Goal: Task Accomplishment & Management: Use online tool/utility

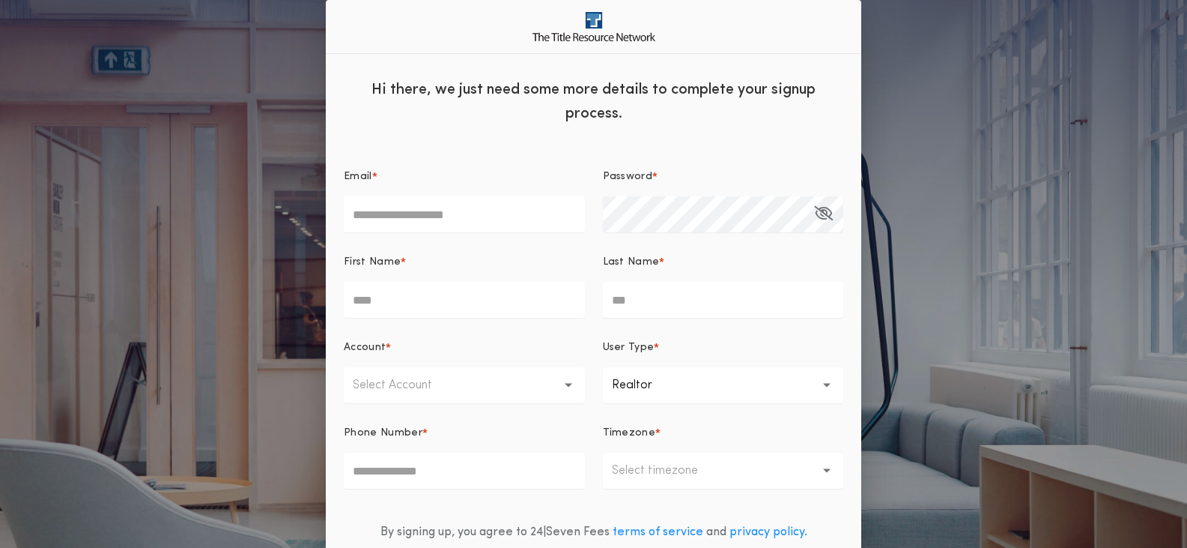
type input "**********"
click at [398, 311] on input "First Name *" at bounding box center [464, 300] width 241 height 36
type input "***"
type input "****"
click at [566, 381] on icon "button" at bounding box center [569, 385] width 8 height 36
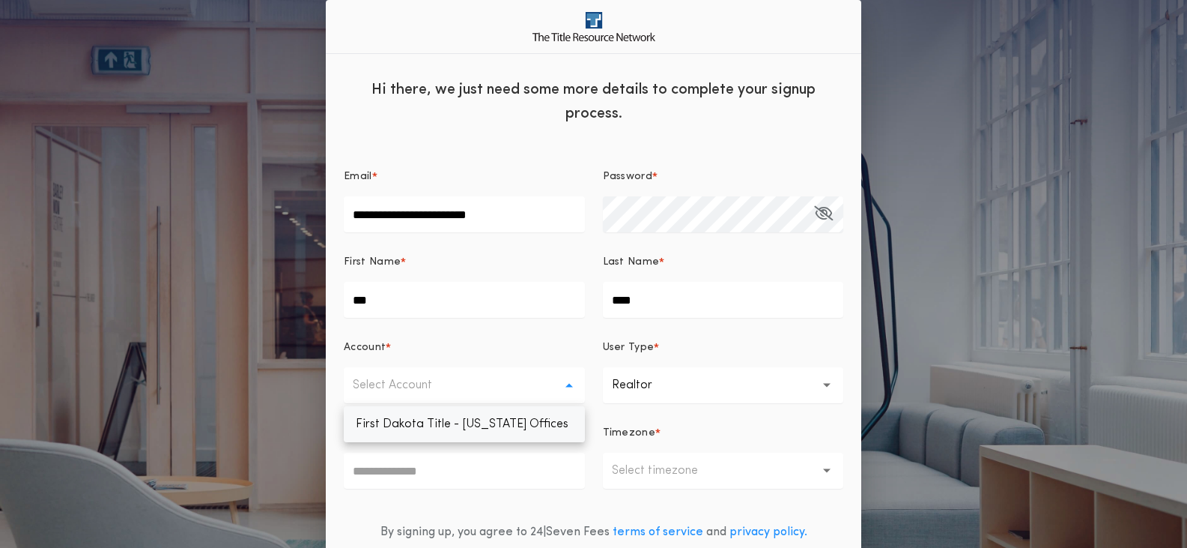
click at [449, 428] on p "First Dakota Title - [US_STATE] Offices" at bounding box center [464, 424] width 241 height 36
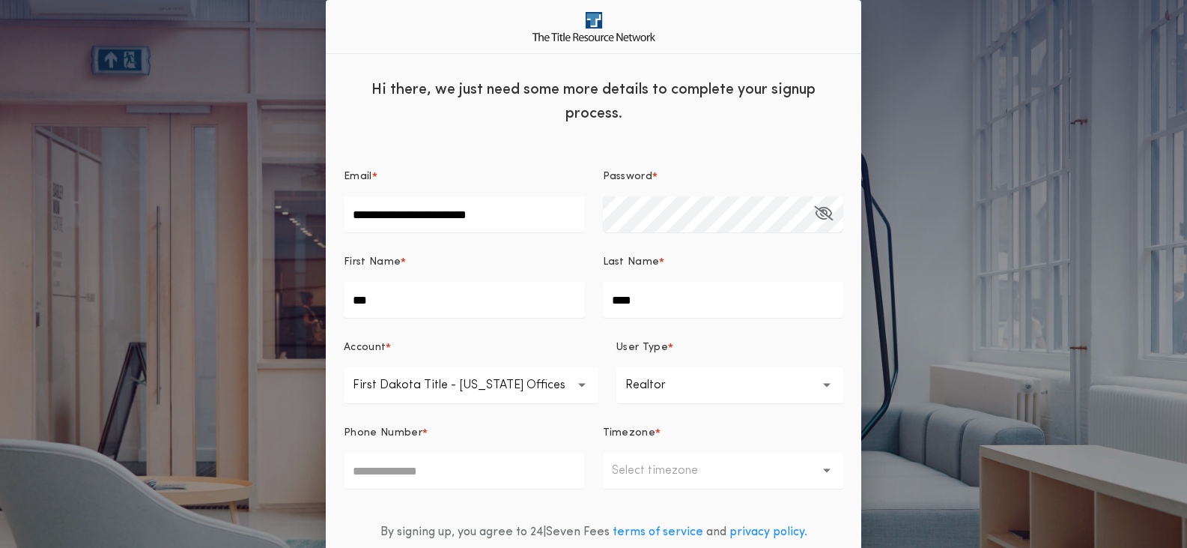
click at [587, 387] on icon "button" at bounding box center [582, 385] width 8 height 5
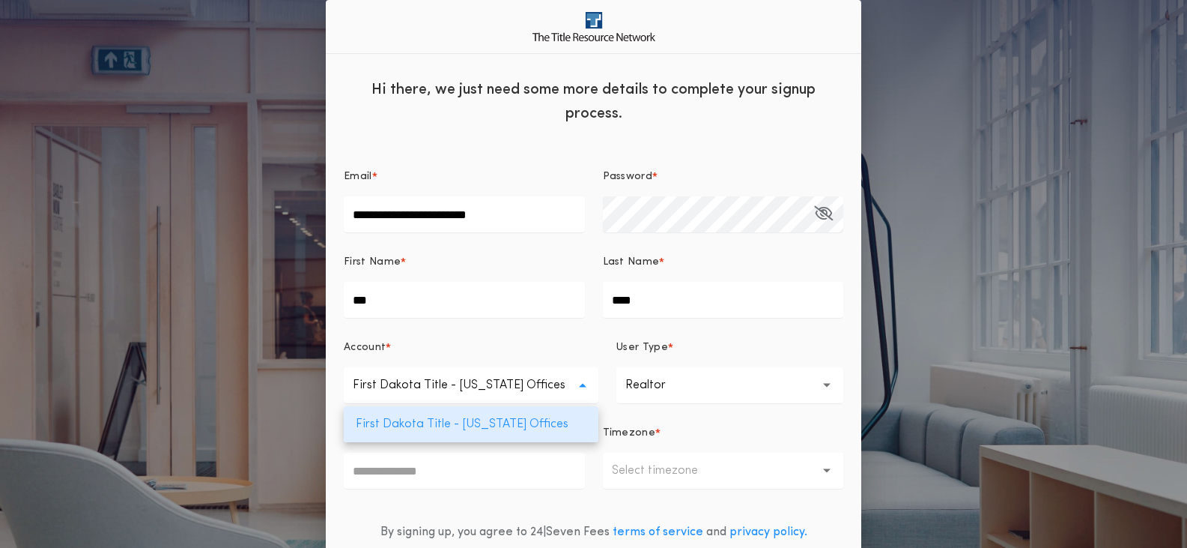
click at [704, 380] on button "**********" at bounding box center [729, 385] width 227 height 36
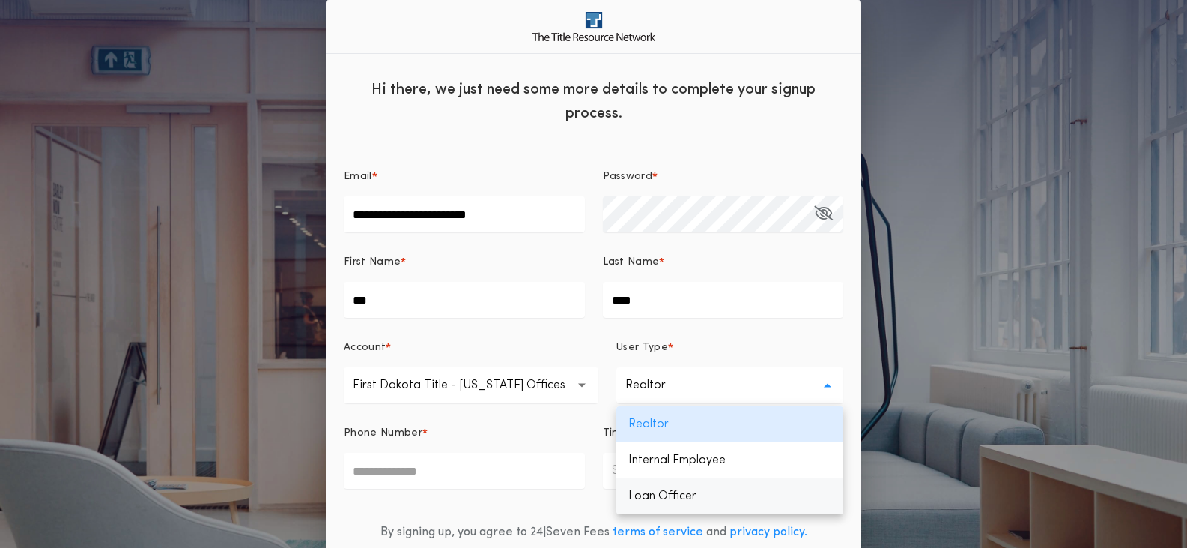
click at [662, 499] on p "Loan Officer" at bounding box center [729, 496] width 227 height 36
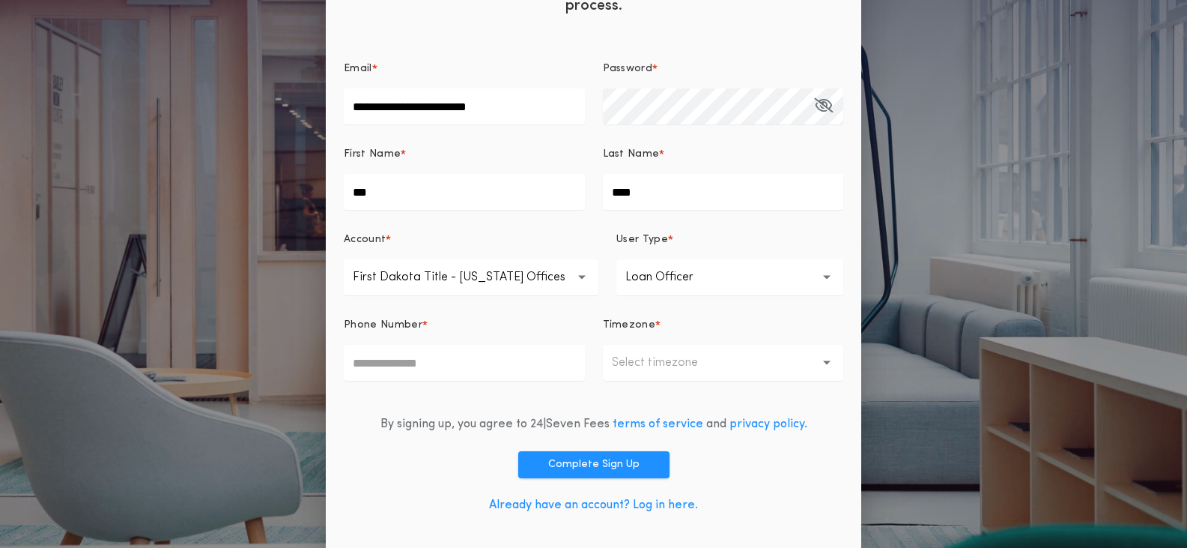
scroll to position [110, 0]
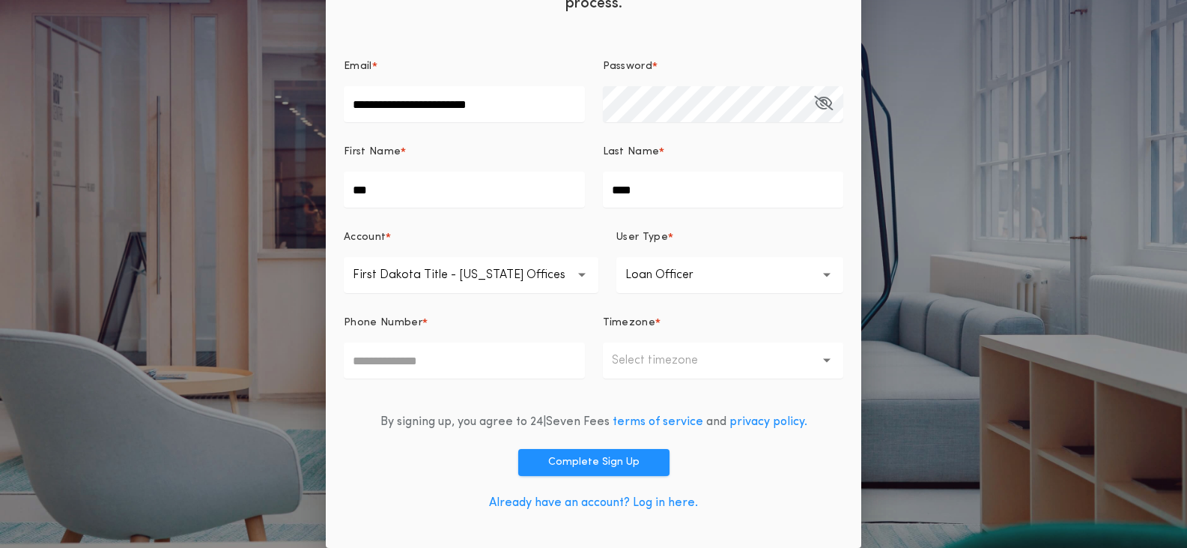
click at [360, 367] on input "Phone Number *" at bounding box center [464, 360] width 241 height 36
type input "**********"
click at [835, 359] on button "Select timezone" at bounding box center [723, 360] width 241 height 36
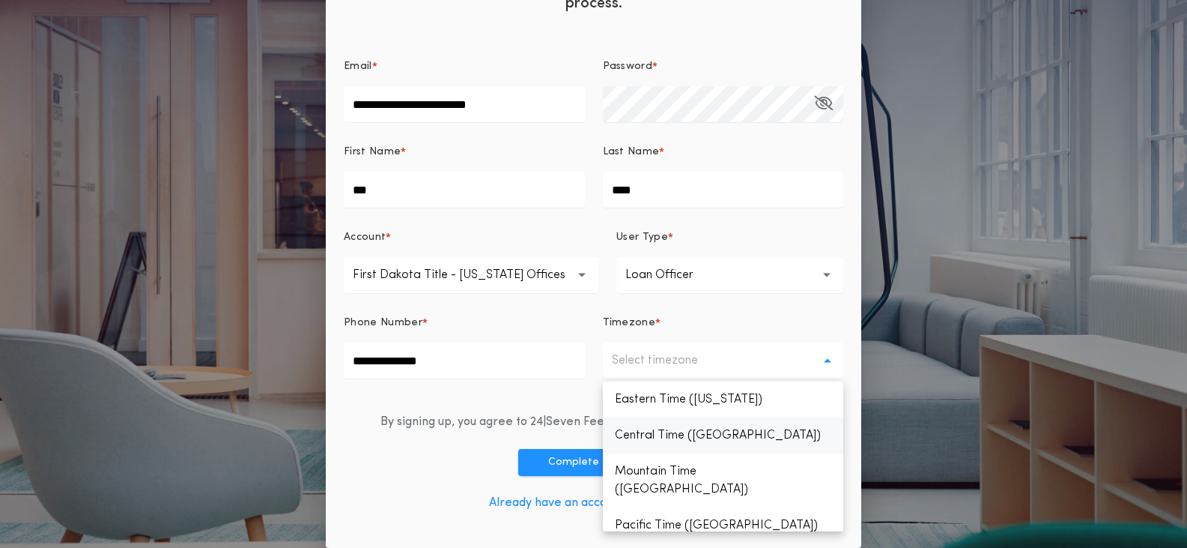
click at [670, 439] on p "Central Time ([GEOGRAPHIC_DATA])" at bounding box center [723, 435] width 241 height 36
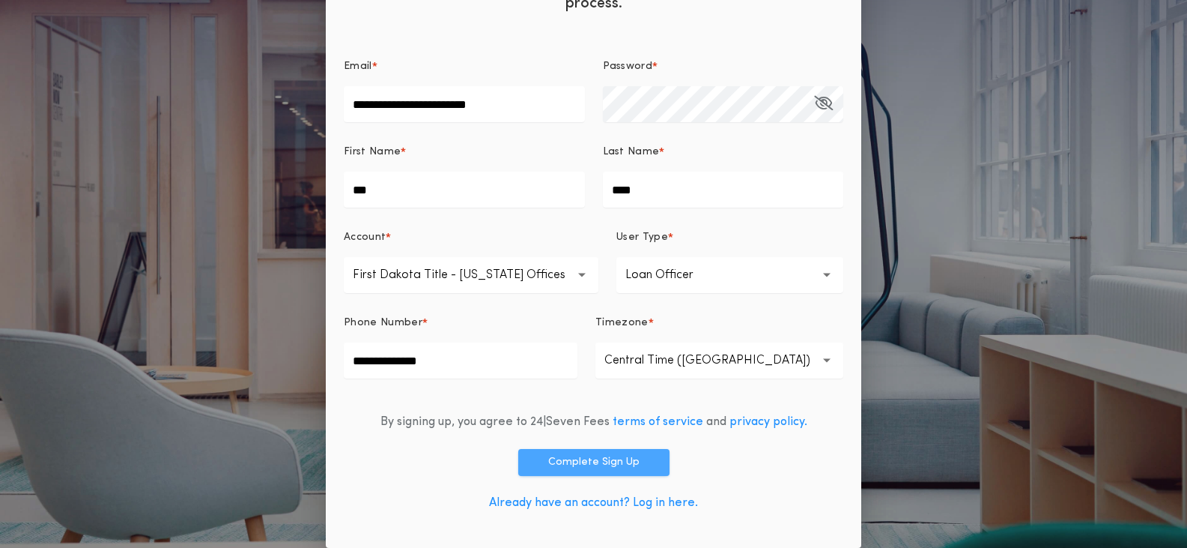
click at [596, 464] on button "Complete Sign Up" at bounding box center [593, 462] width 151 height 27
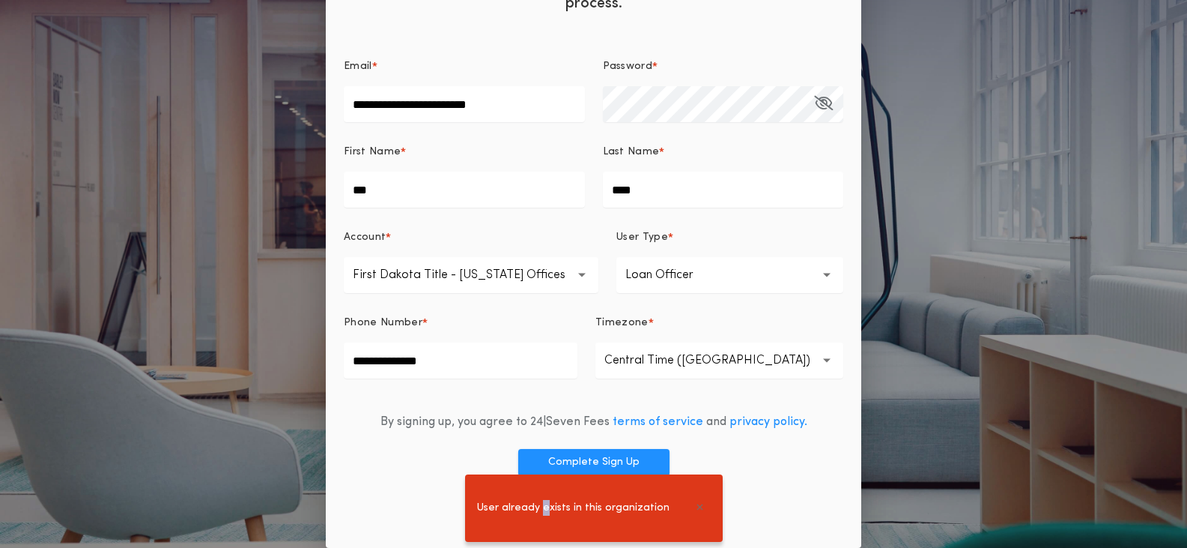
click at [543, 509] on span "User already exists in this organization" at bounding box center [573, 508] width 193 height 16
click at [718, 445] on div "By signing up, you agree to 24|Seven Fees terms of service and privacy policy. …" at bounding box center [594, 465] width 500 height 129
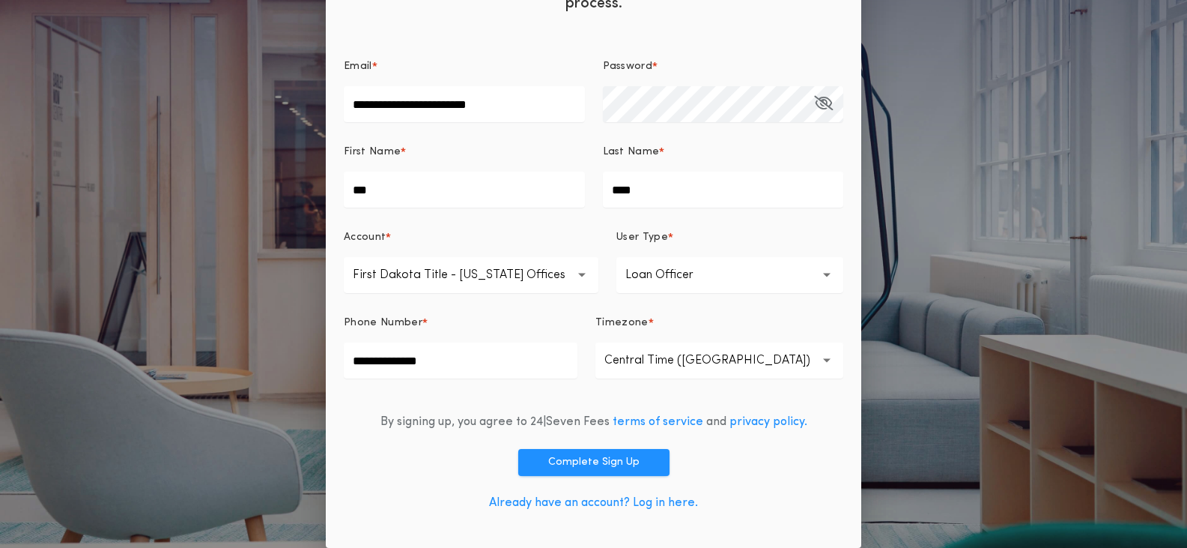
click at [666, 504] on link "Already have an account? Log in here." at bounding box center [593, 503] width 209 height 12
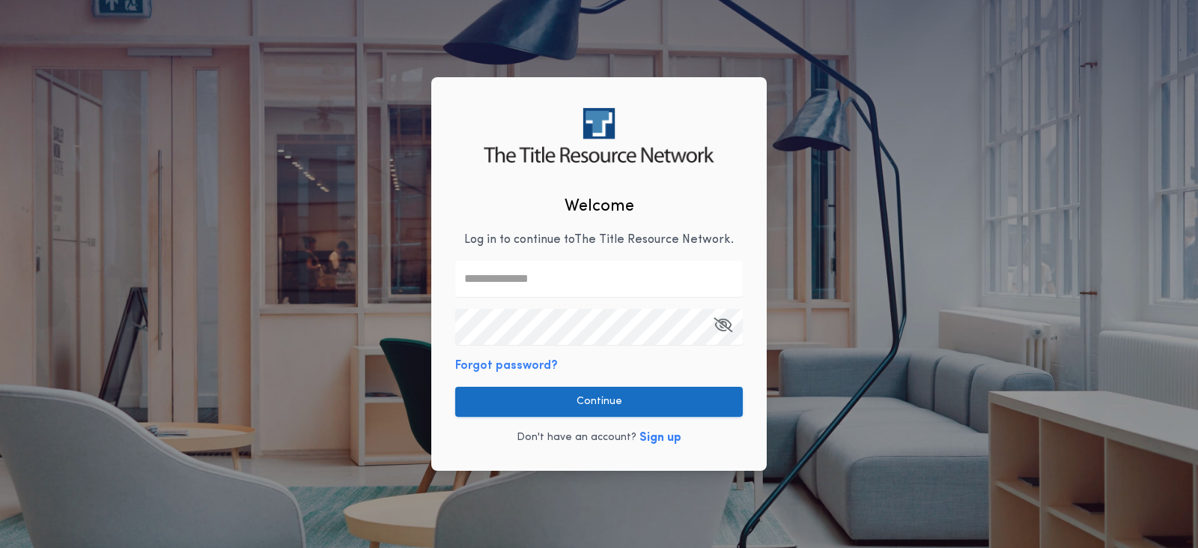
type input "**********"
click at [595, 402] on button "Continue" at bounding box center [599, 402] width 288 height 30
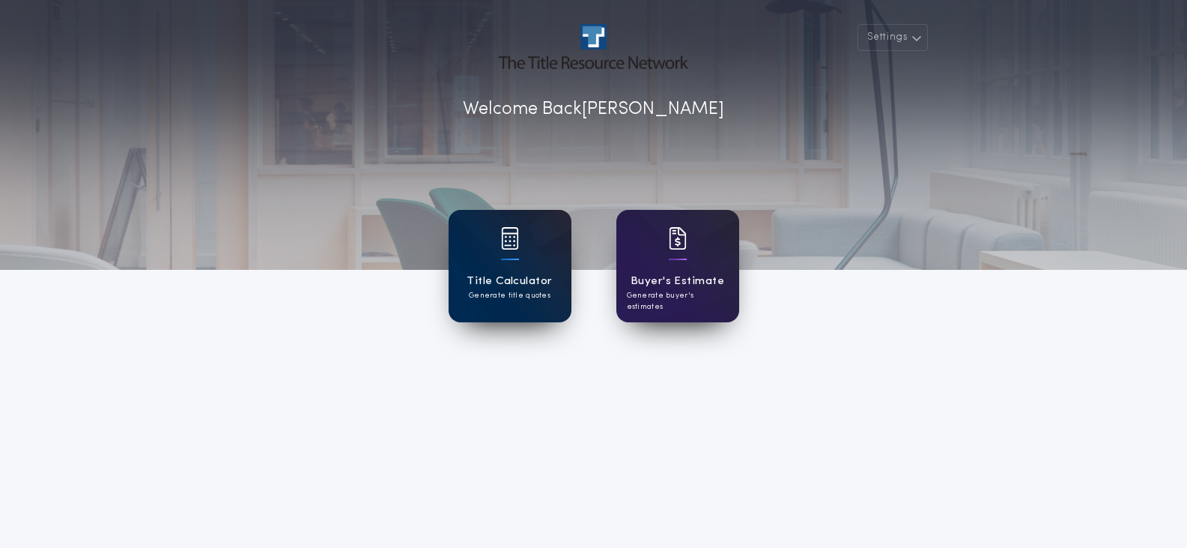
click at [500, 269] on div "Title Calculator Generate title quotes" at bounding box center [510, 266] width 123 height 112
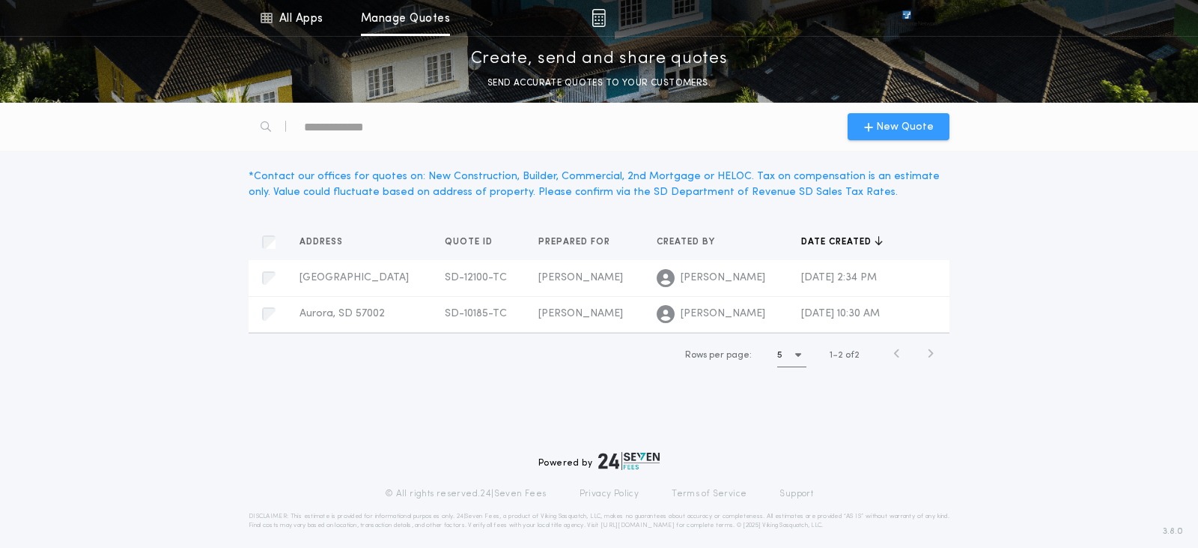
click at [897, 128] on span "New Quote" at bounding box center [905, 127] width 58 height 16
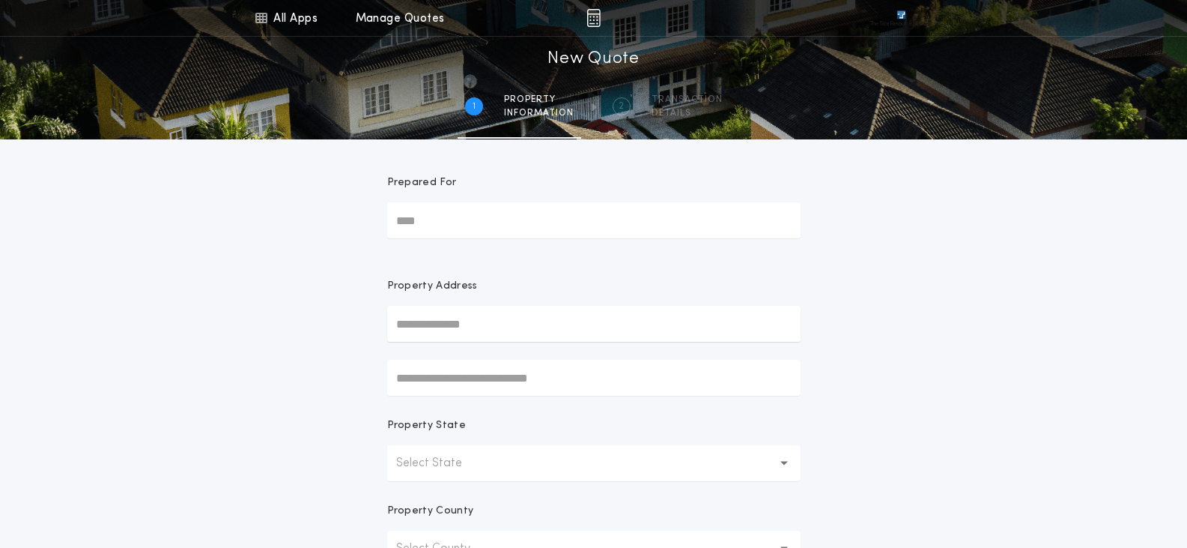
click at [412, 221] on input "Prepared For" at bounding box center [593, 220] width 413 height 36
type input "********"
drag, startPoint x: 401, startPoint y: 327, endPoint x: 410, endPoint y: 342, distance: 17.5
click at [401, 327] on input "text" at bounding box center [593, 324] width 413 height 36
click at [399, 319] on input "text" at bounding box center [593, 324] width 413 height 36
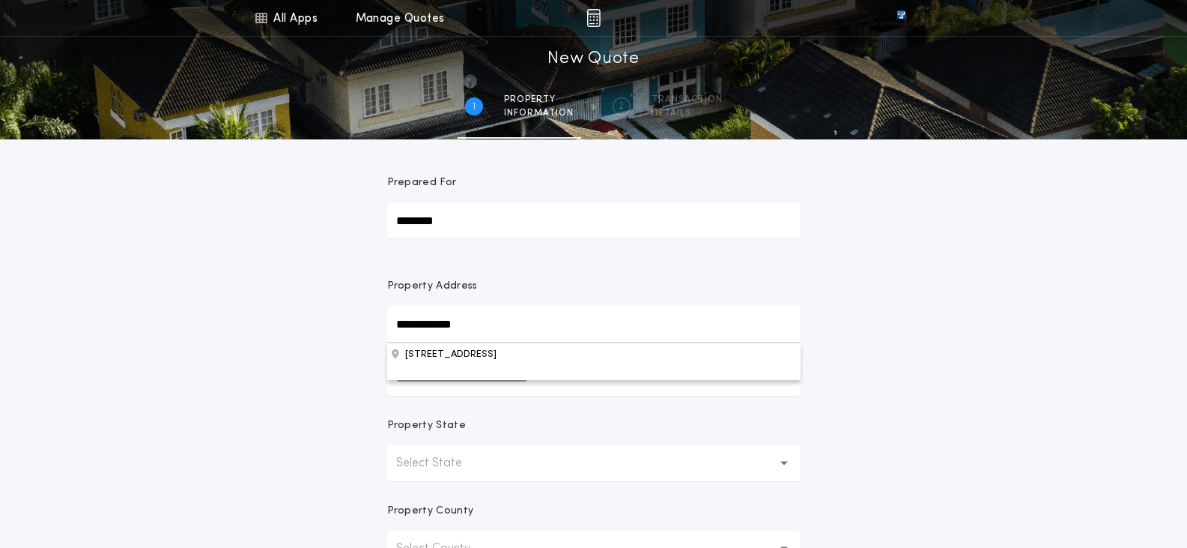
type input "**********"
click at [437, 456] on p "Select State" at bounding box center [441, 463] width 90 height 18
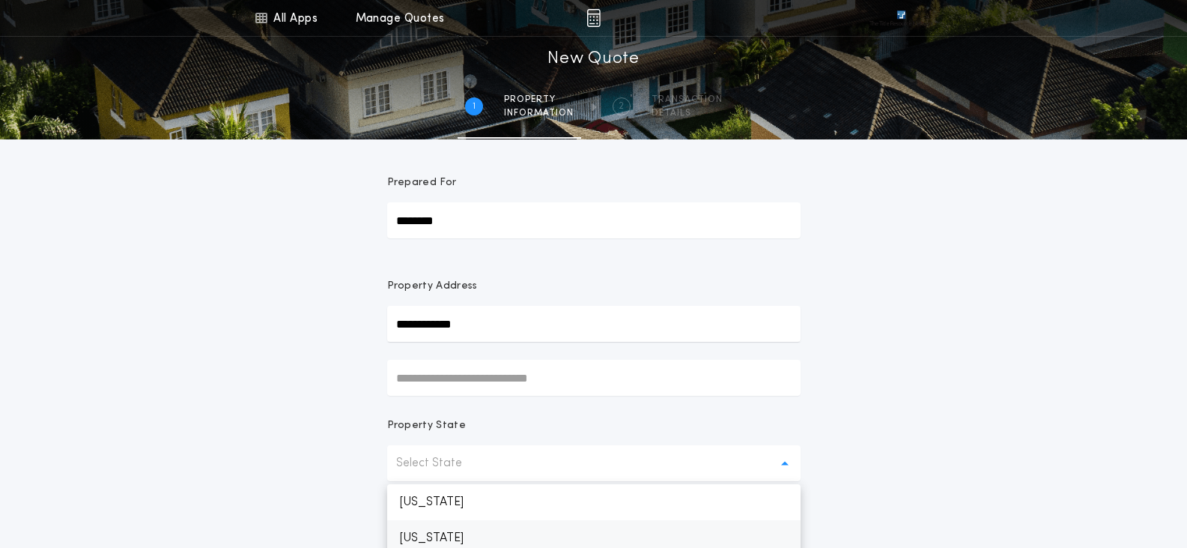
scroll to position [8, 0]
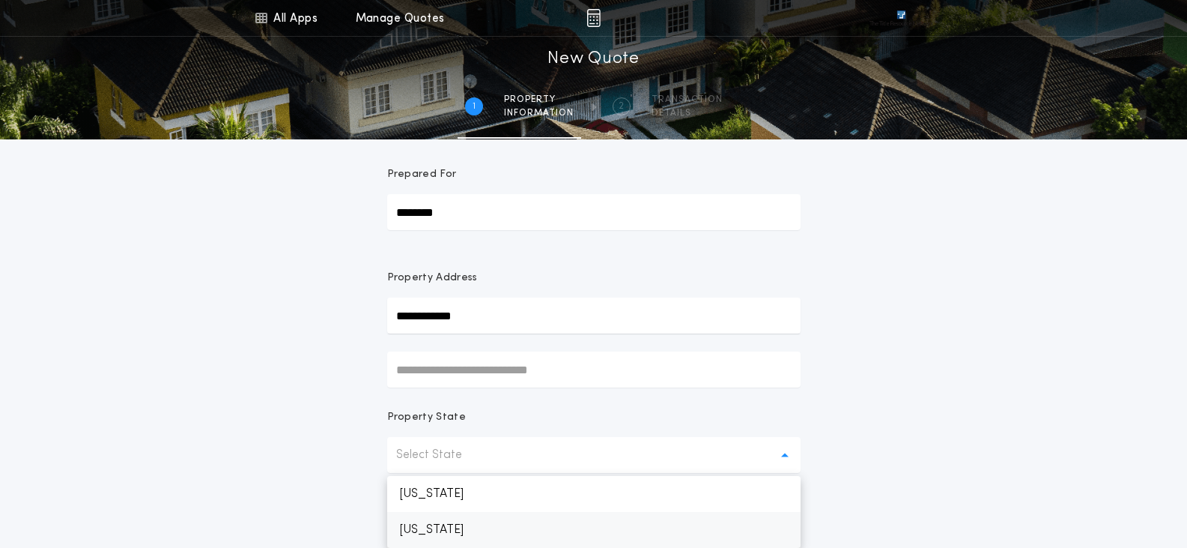
click at [434, 527] on p "South Dakota" at bounding box center [593, 530] width 413 height 36
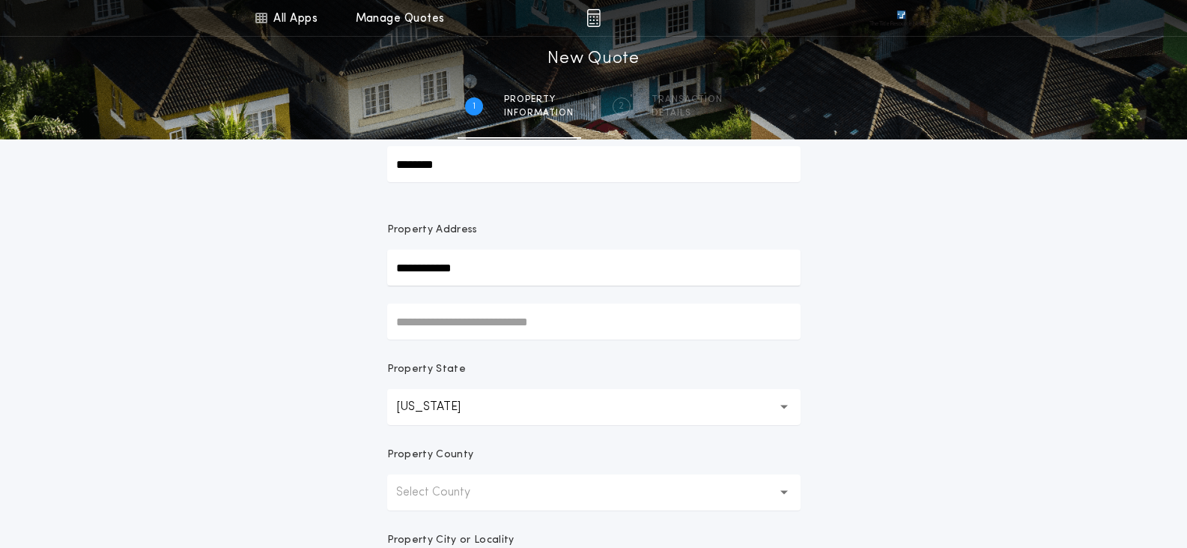
scroll to position [158, 0]
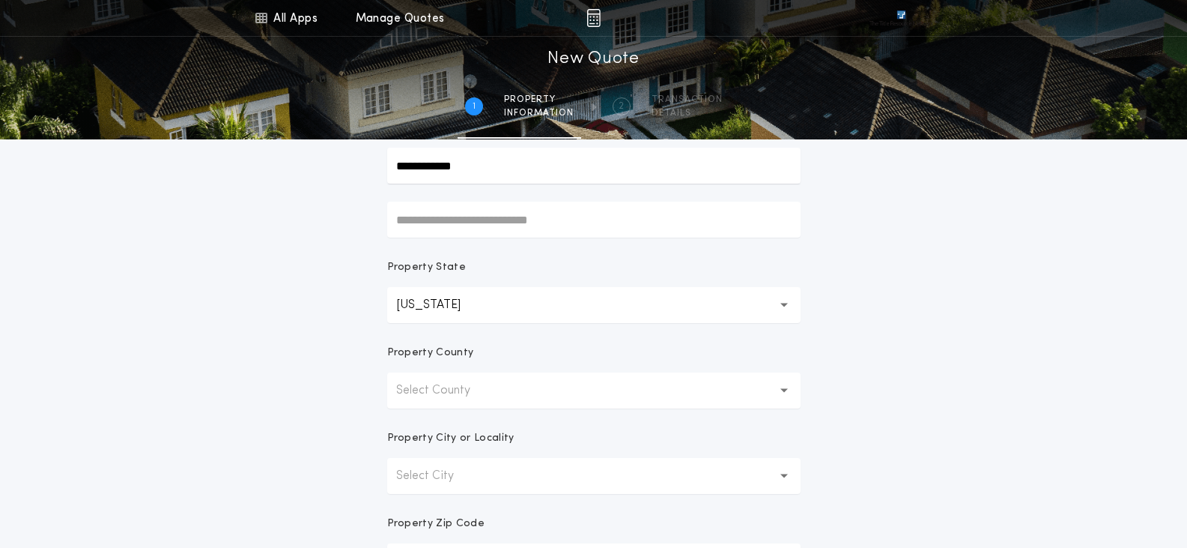
click at [442, 384] on p "Select County" at bounding box center [445, 390] width 98 height 18
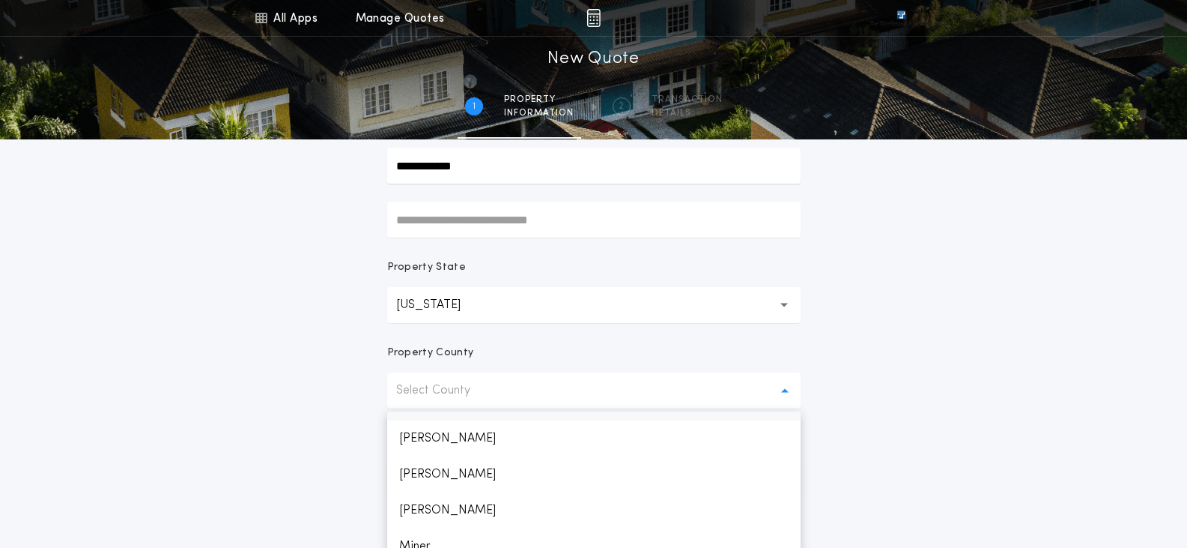
scroll to position [1648, 0]
click at [399, 504] on p "Minnehaha" at bounding box center [593, 507] width 413 height 36
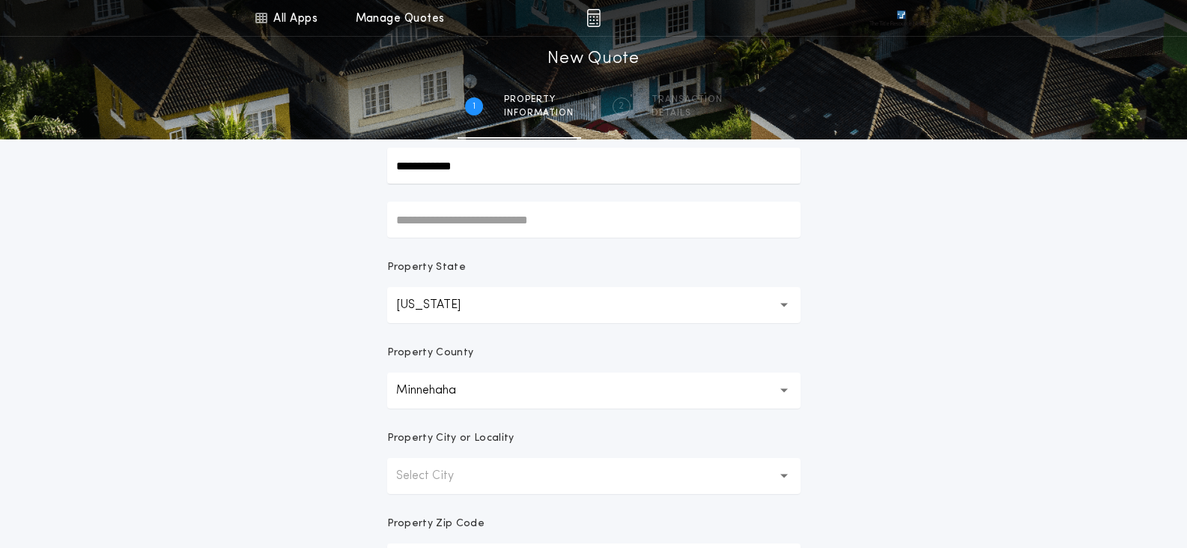
click at [787, 469] on icon "button" at bounding box center [785, 476] width 8 height 36
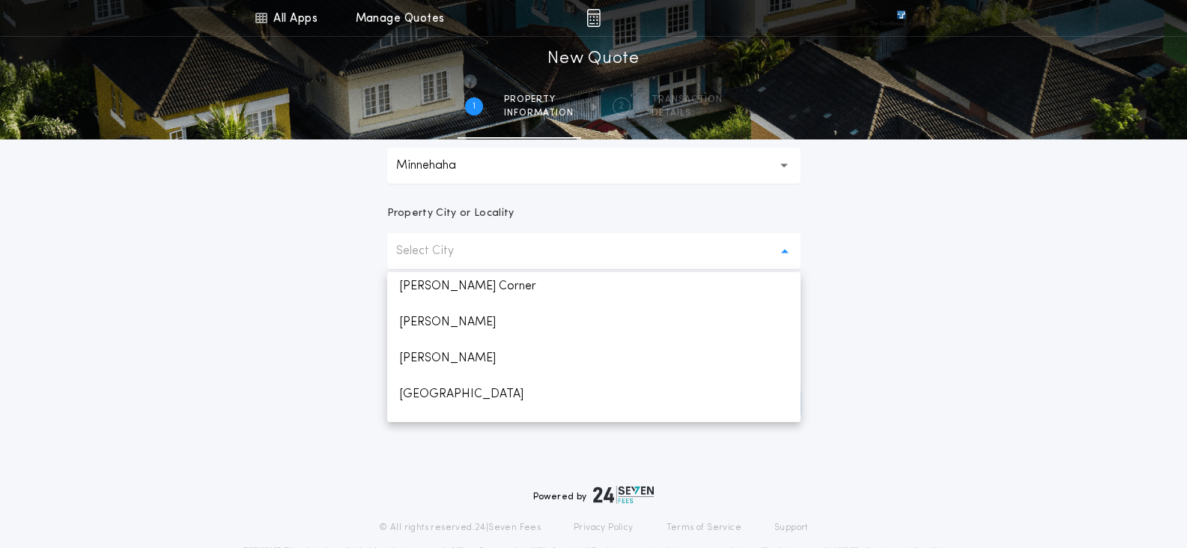
scroll to position [773, 0]
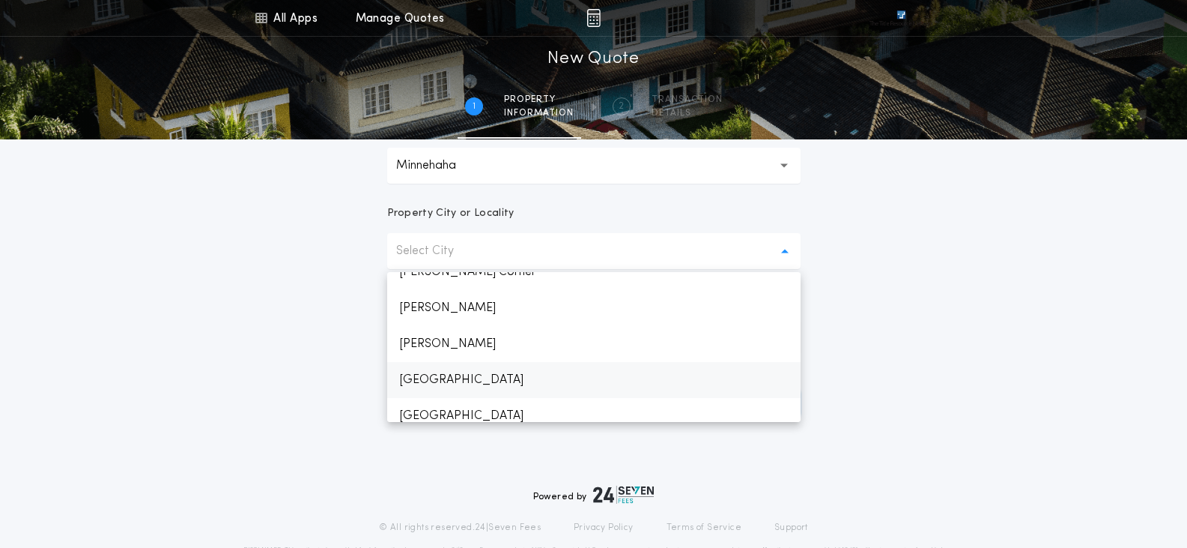
click at [412, 378] on p "Sioux Falls" at bounding box center [593, 380] width 413 height 36
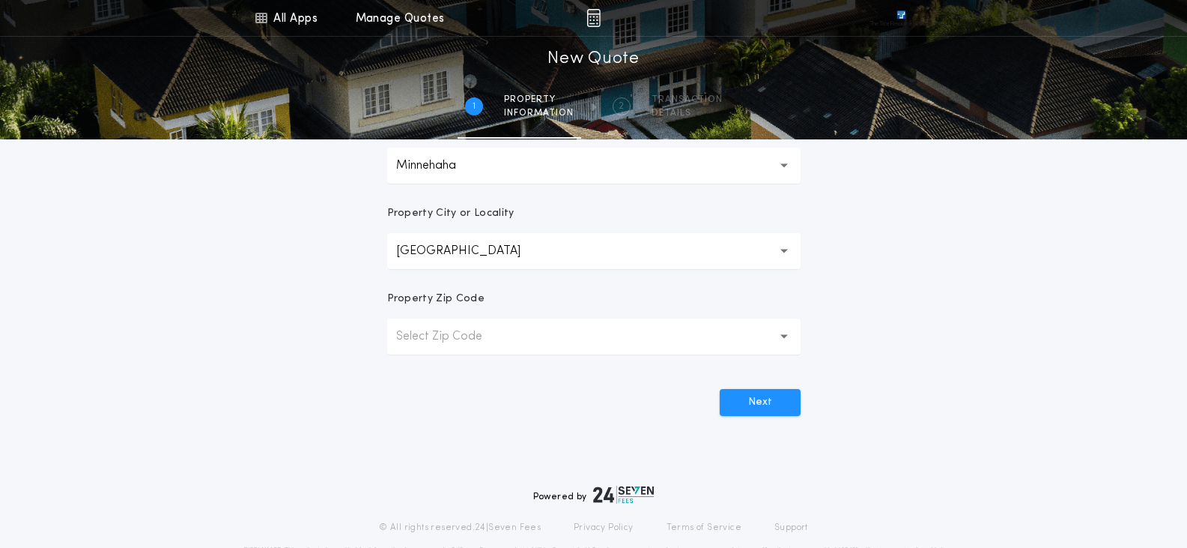
click at [415, 344] on p "Select Zip Code" at bounding box center [451, 336] width 110 height 18
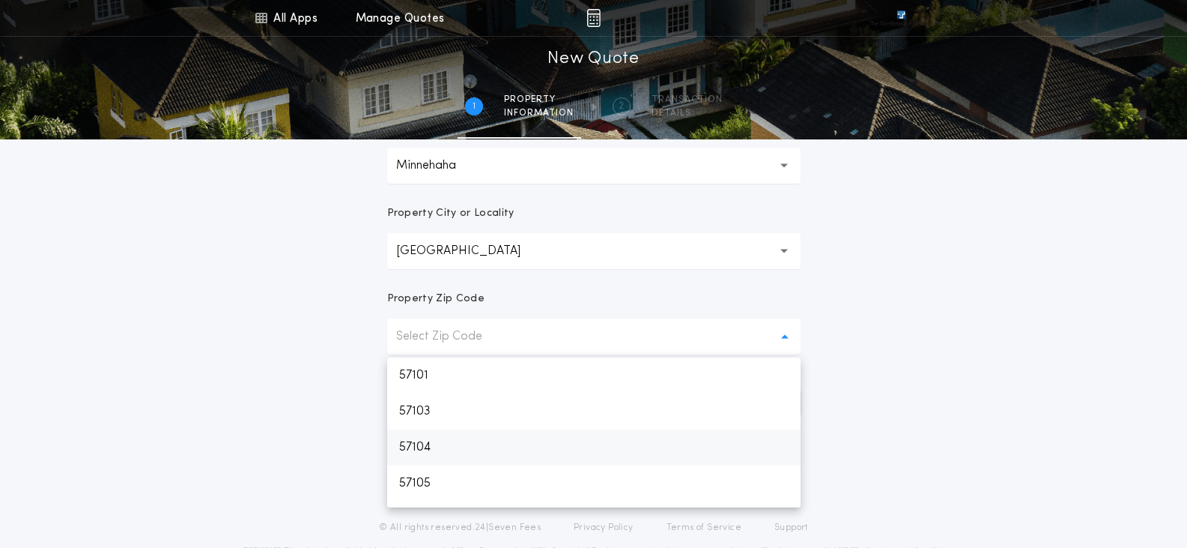
click at [432, 447] on p "57104" at bounding box center [593, 447] width 413 height 36
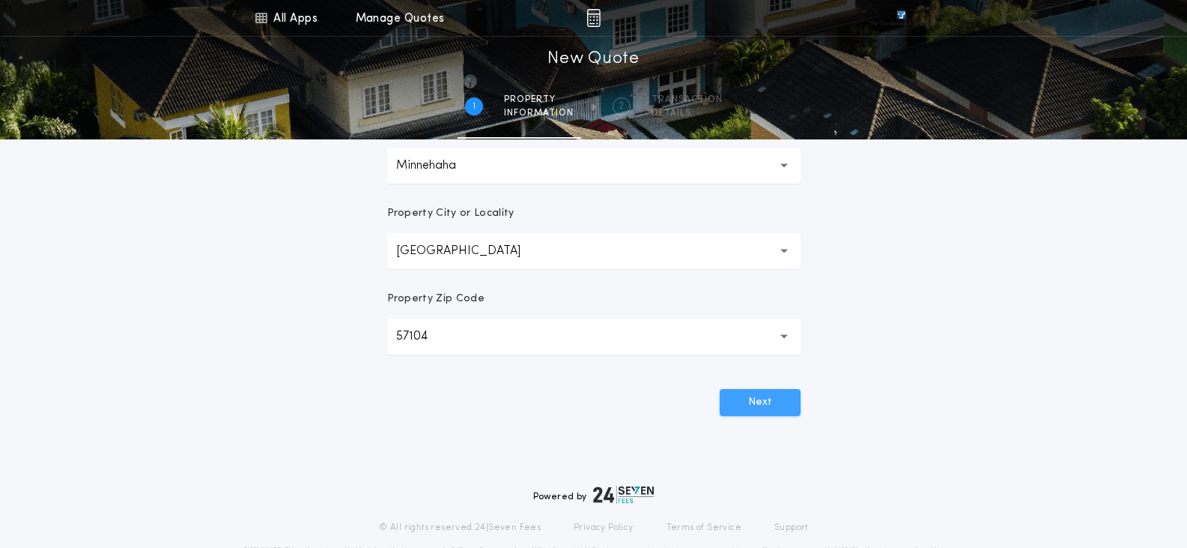
click at [775, 411] on button "Next" at bounding box center [760, 402] width 81 height 27
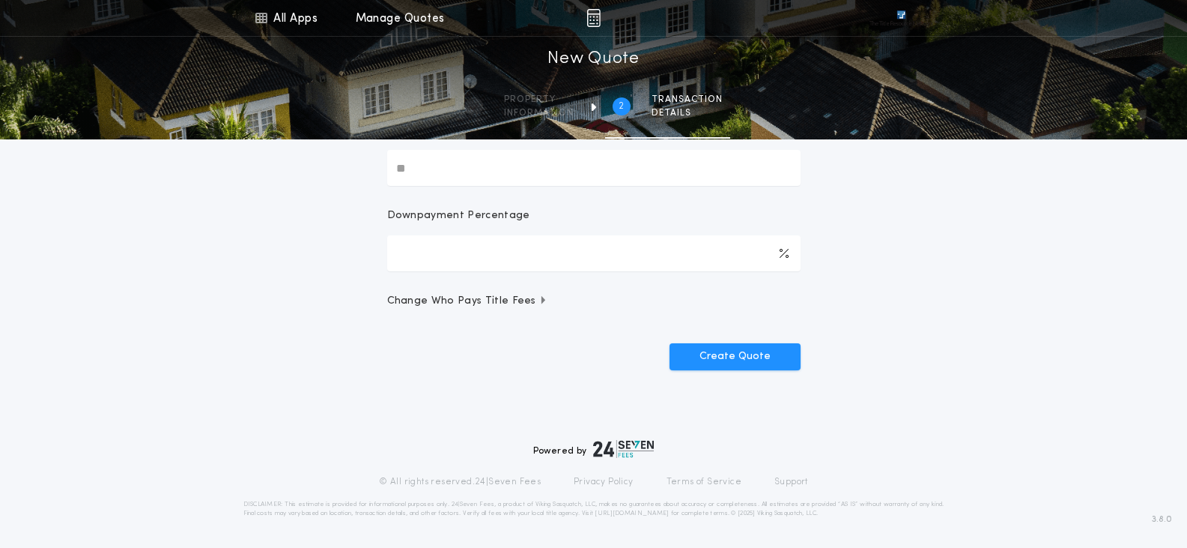
scroll to position [0, 0]
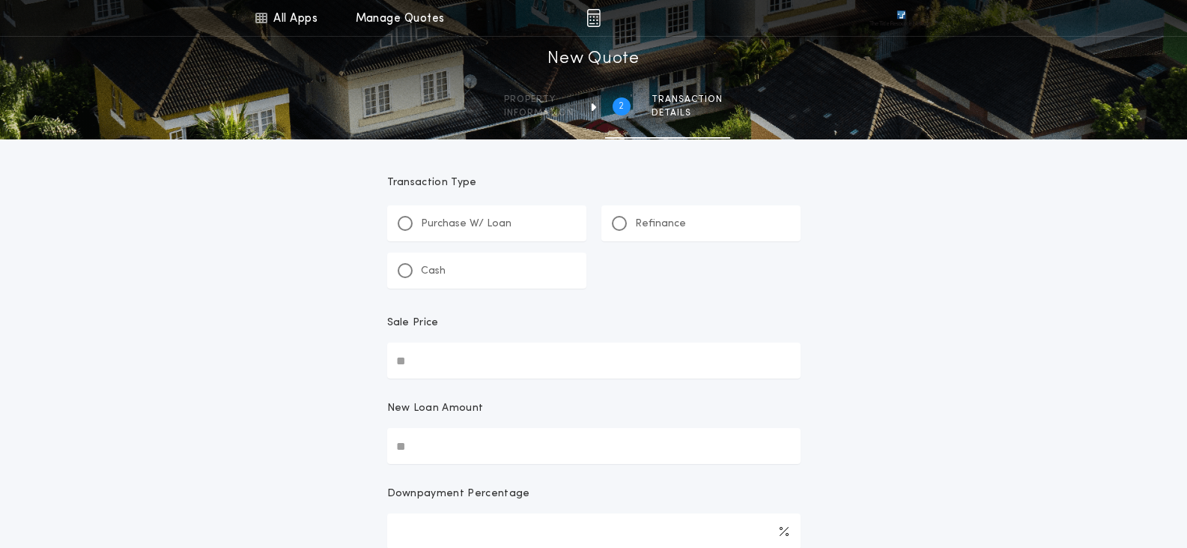
click at [607, 228] on div "Refinance" at bounding box center [700, 223] width 199 height 36
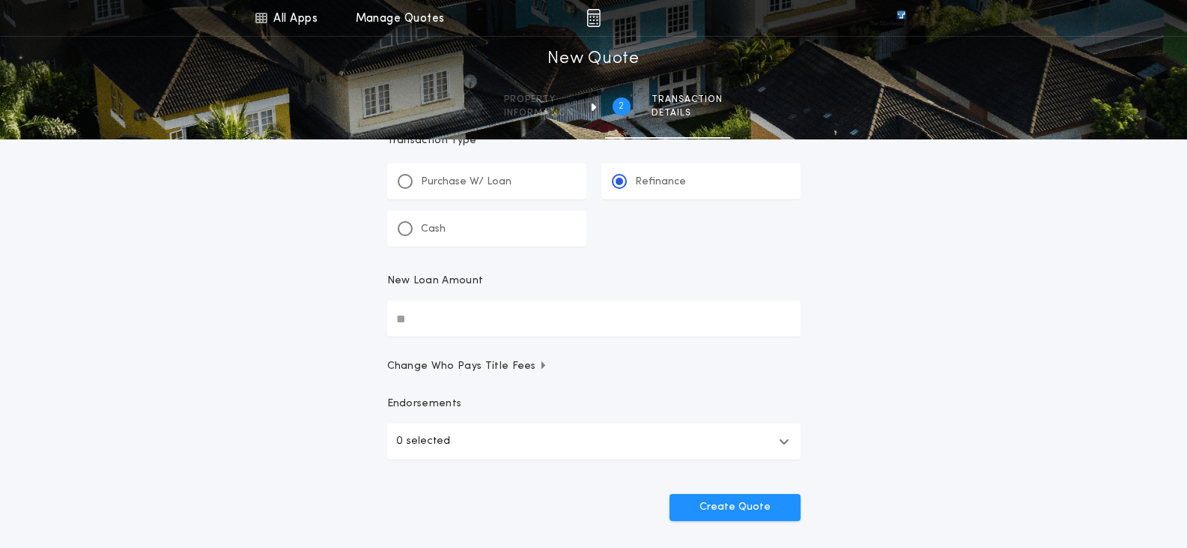
scroll to position [150, 0]
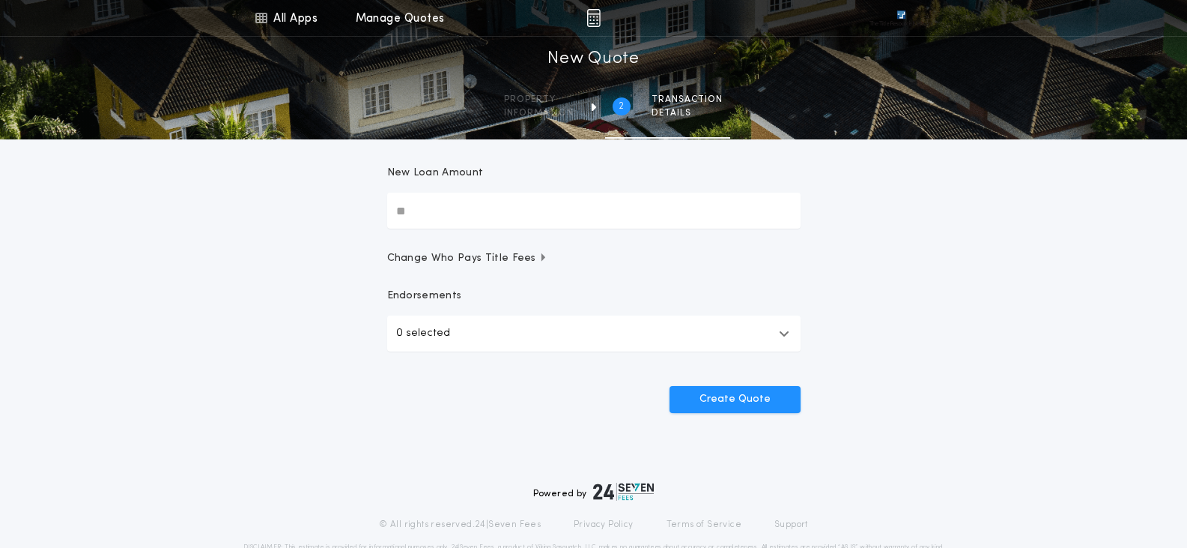
drag, startPoint x: 428, startPoint y: 219, endPoint x: 279, endPoint y: 199, distance: 150.5
click at [279, 199] on div "All Apps Title Calculator Buyer's Estimate Menu All Apps Manage Quotes 2 /2 New…" at bounding box center [593, 160] width 1187 height 620
type input "********"
click at [785, 330] on icon "button" at bounding box center [784, 333] width 10 height 12
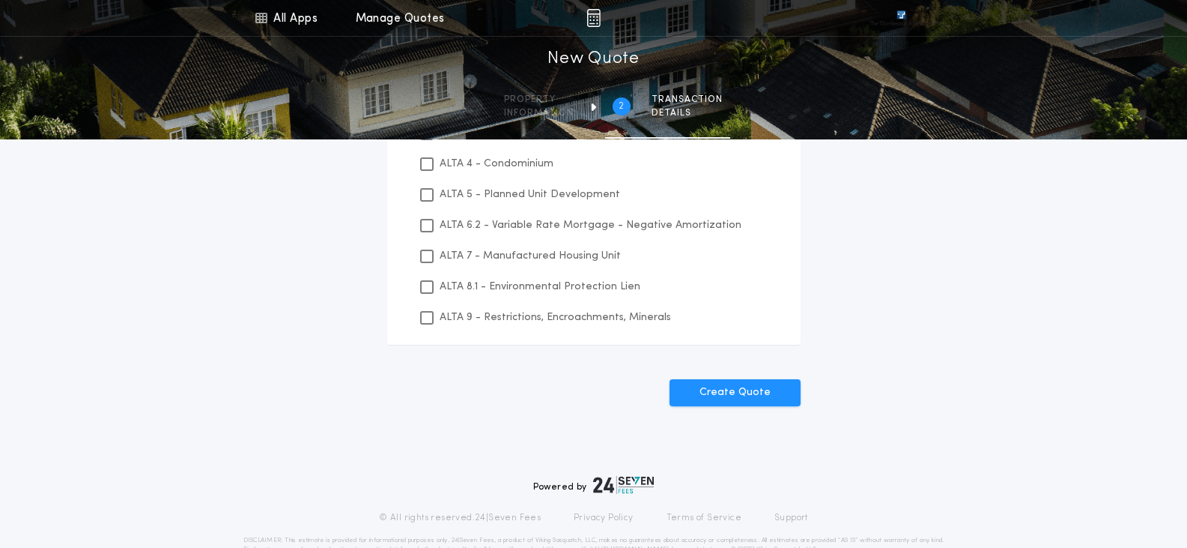
scroll to position [431, 0]
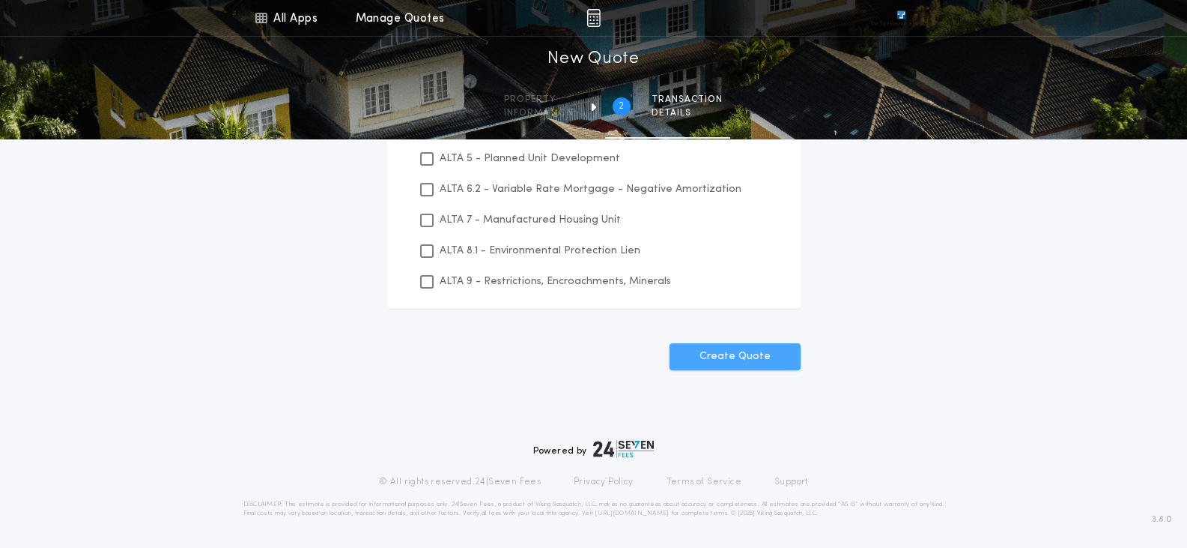
click at [759, 360] on button "Create Quote" at bounding box center [735, 356] width 131 height 27
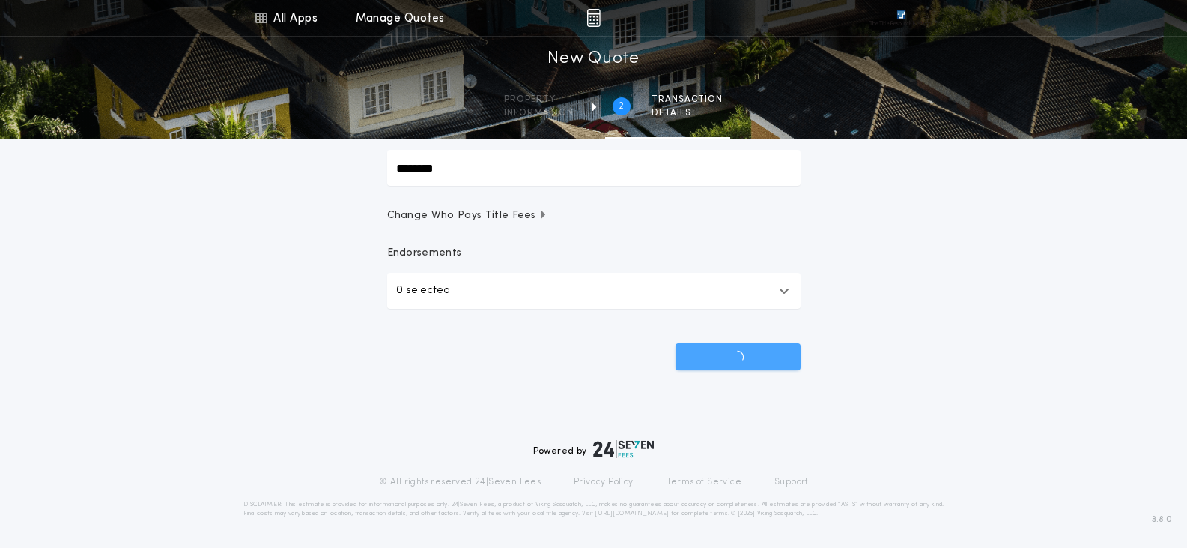
scroll to position [193, 0]
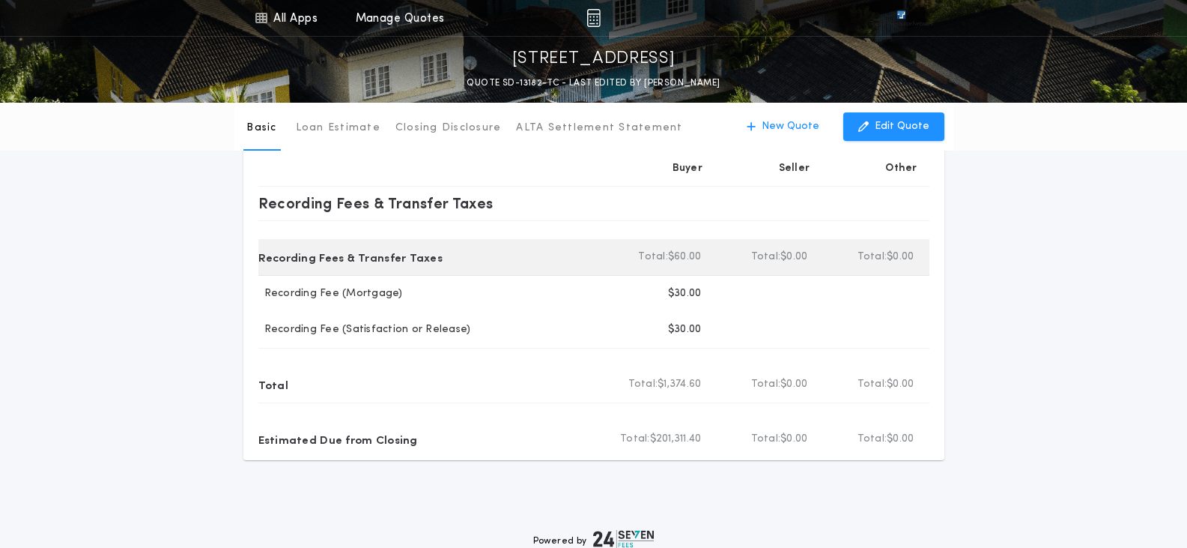
scroll to position [448, 0]
